Goal: Transaction & Acquisition: Book appointment/travel/reservation

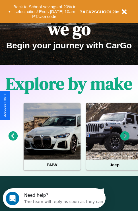
scroll to position [88, 0]
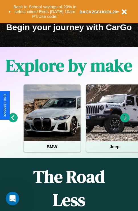
click at [125, 122] on icon at bounding box center [124, 117] width 9 height 9
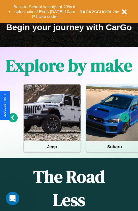
click at [125, 122] on icon at bounding box center [124, 117] width 9 height 9
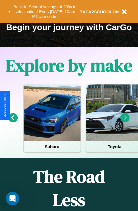
click at [125, 122] on icon at bounding box center [124, 117] width 9 height 9
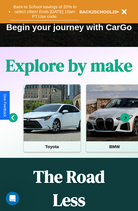
click at [45, 12] on button "Back to School savings of 20% in select cities! Ends [DATE] 10am PT. Use code:" at bounding box center [45, 12] width 69 height 18
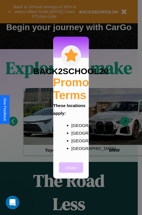
click at [71, 172] on button "Close" at bounding box center [71, 167] width 24 height 11
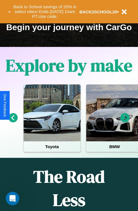
click at [125, 122] on icon at bounding box center [124, 117] width 9 height 9
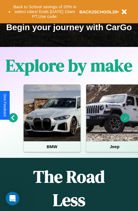
scroll to position [32, 130]
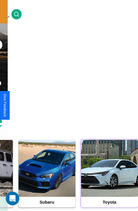
click at [109, 177] on div at bounding box center [109, 168] width 57 height 57
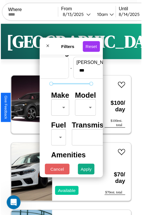
scroll to position [17, 0]
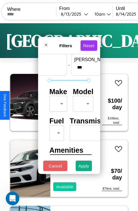
click at [57, 102] on body "CarGo Where From [DATE] 10am Until [DATE] 10am Become a Host Login Sign Up Lond…" at bounding box center [69, 117] width 138 height 235
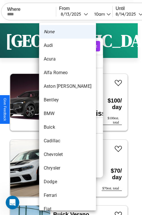
click at [57, 59] on li "Acura" at bounding box center [67, 59] width 57 height 14
type input "*****"
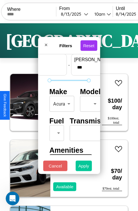
click at [84, 167] on button "Apply" at bounding box center [84, 166] width 17 height 11
